Goal: Information Seeking & Learning: Learn about a topic

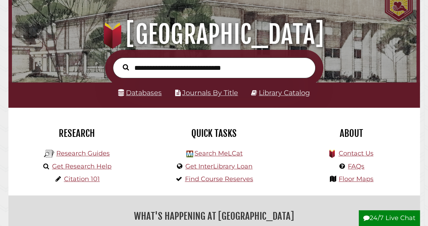
scroll to position [61, 0]
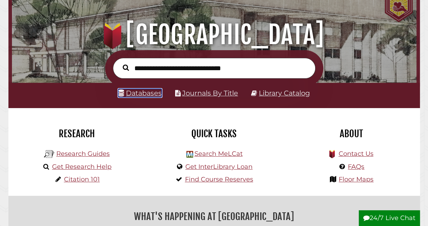
click at [154, 97] on link "Databases" at bounding box center [140, 93] width 44 height 8
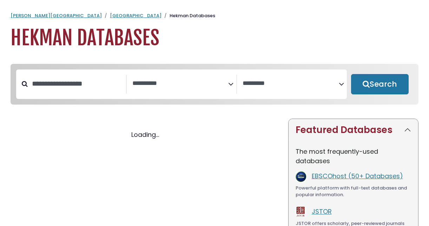
select select "Database Subject Filter"
select select "Database Vendors Filter"
select select "Database Subject Filter"
select select "Database Vendors Filter"
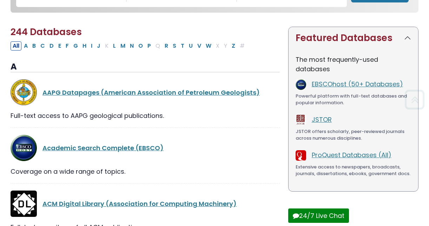
scroll to position [93, 0]
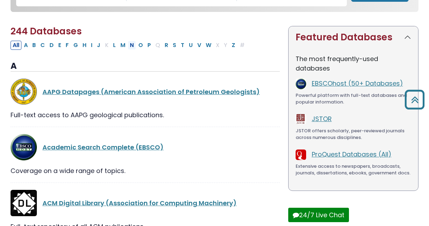
click at [128, 45] on button "N" at bounding box center [132, 45] width 8 height 9
select select "Database Subject Filter"
select select "Database Vendors Filter"
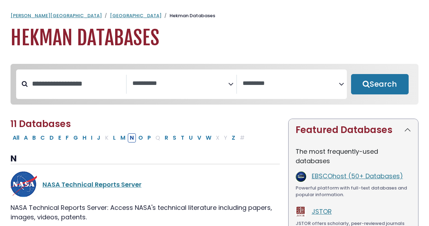
click at [231, 84] on icon "Search filters" at bounding box center [230, 83] width 5 height 11
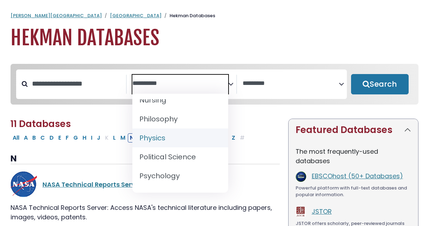
scroll to position [603, 0]
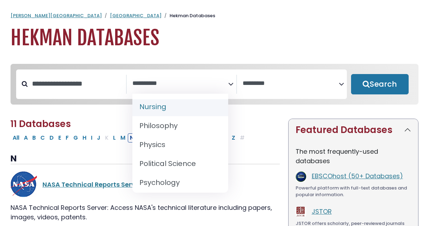
select select "*****"
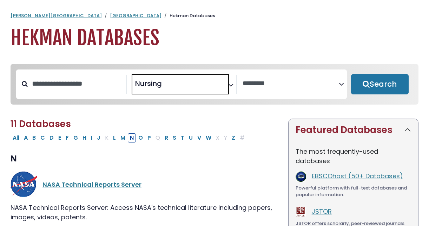
scroll to position [257, 0]
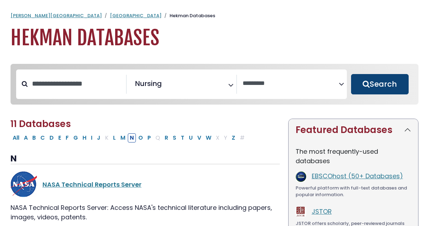
click at [391, 87] on button "Search" at bounding box center [380, 84] width 58 height 20
select select "Database Vendors Filter"
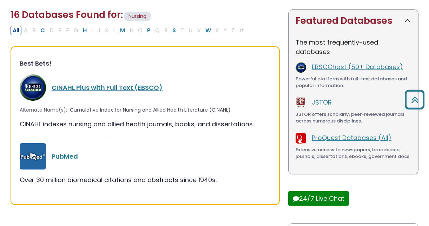
scroll to position [111, 0]
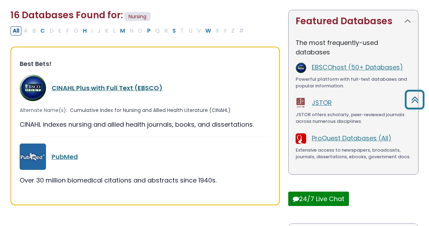
click at [146, 84] on link "CINAHL Plus with Full Text (EBSCO)" at bounding box center [107, 88] width 111 height 9
